Goal: Information Seeking & Learning: Check status

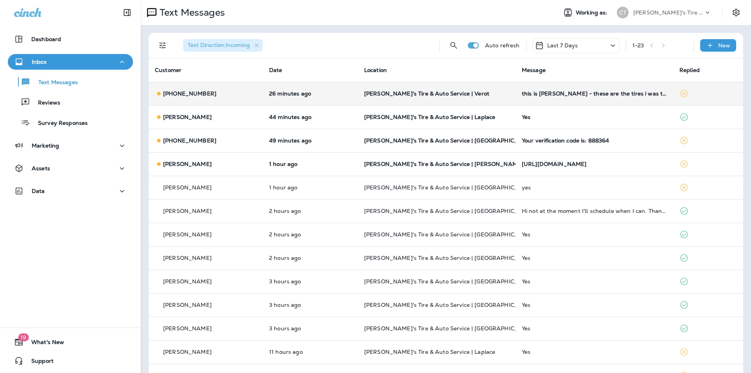
click at [498, 94] on p "[PERSON_NAME]'s Tire & Auto Service | Verot" at bounding box center [436, 93] width 145 height 6
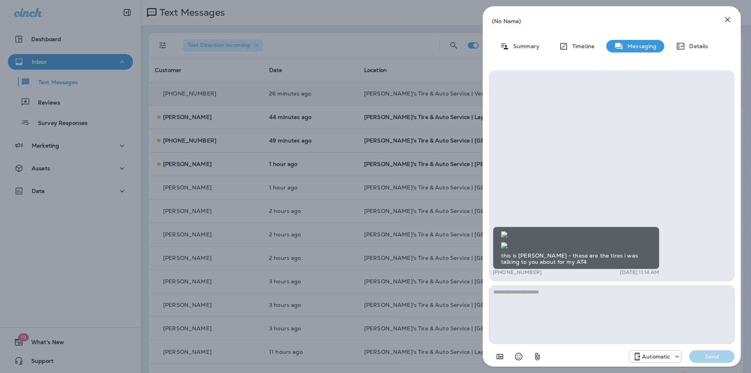
click at [697, 227] on div "this is [PERSON_NAME] - these are the tires i was talking to you about for my A…" at bounding box center [612, 252] width 238 height 51
click at [728, 20] on icon "button" at bounding box center [728, 19] width 5 height 5
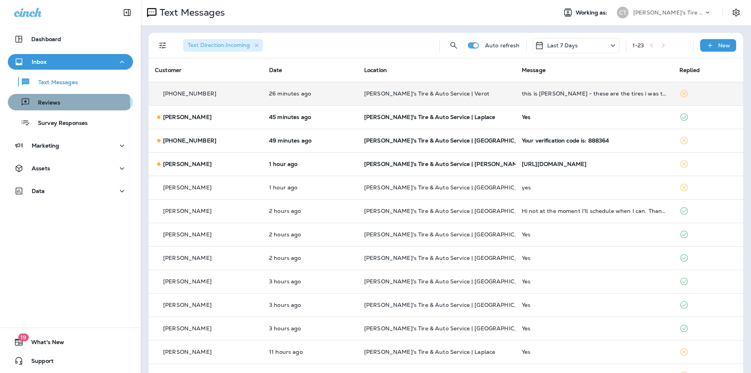
click at [59, 104] on p "Reviews" at bounding box center [45, 102] width 30 height 7
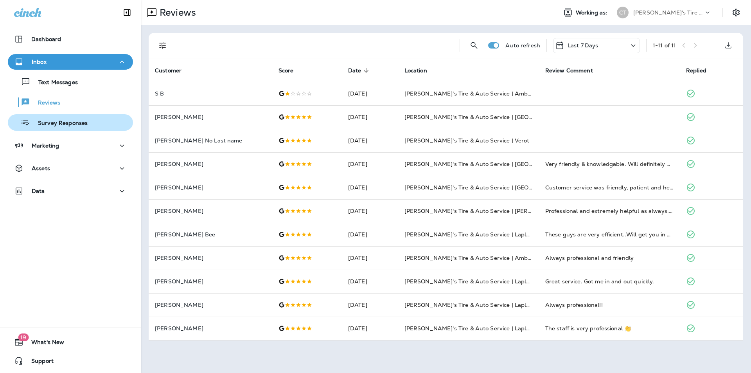
click at [55, 125] on p "Survey Responses" at bounding box center [59, 123] width 58 height 7
